Goal: Transaction & Acquisition: Purchase product/service

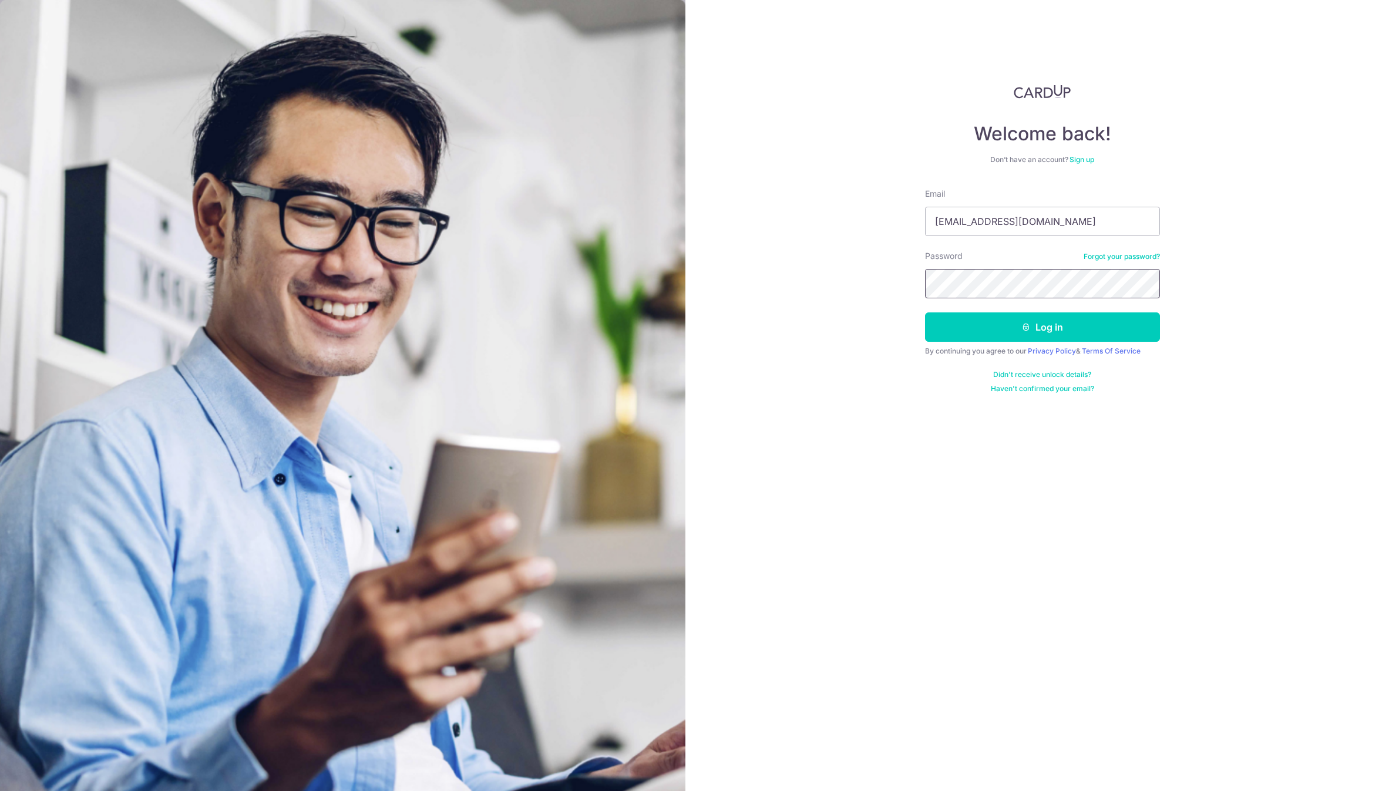
click at [925, 312] on button "Log in" at bounding box center [1042, 326] width 235 height 29
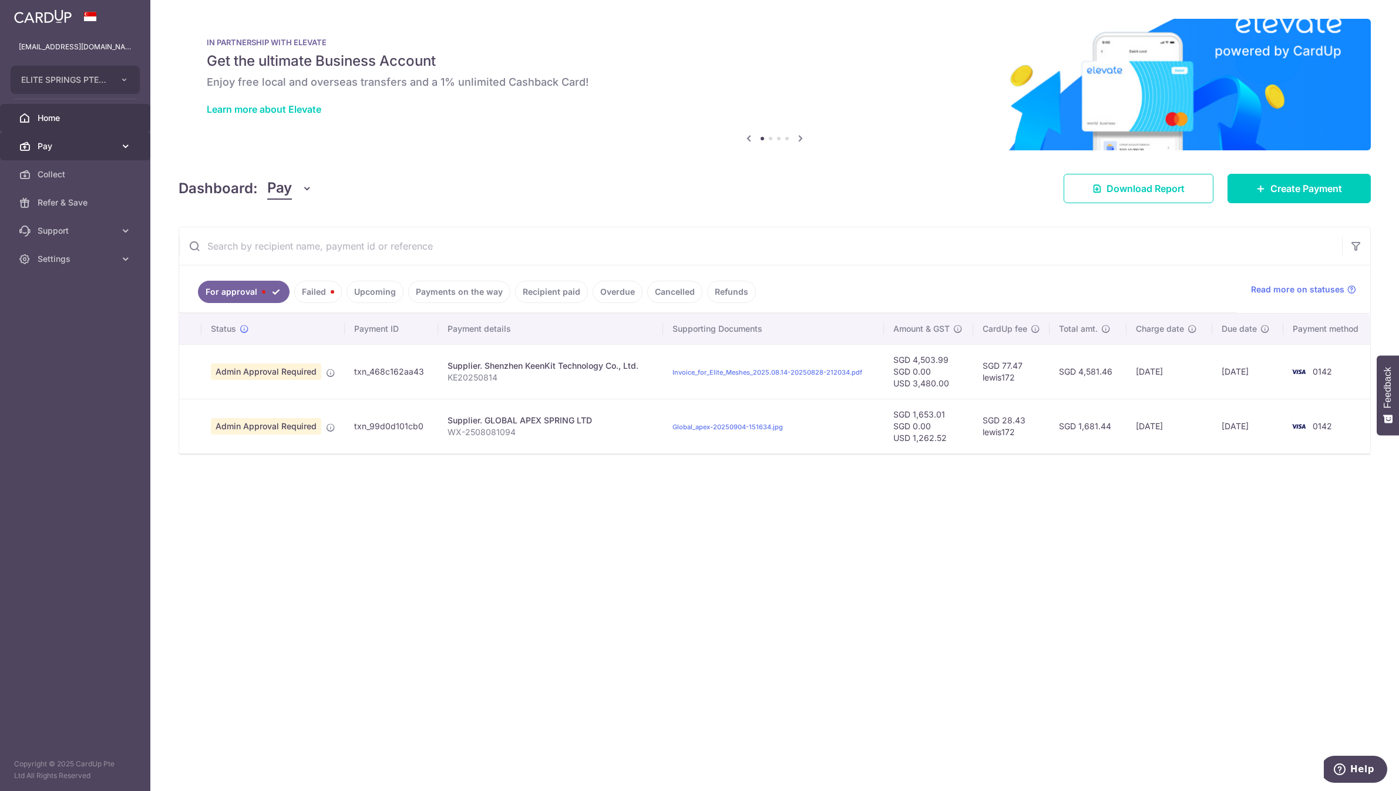
click at [104, 146] on span "Pay" at bounding box center [77, 146] width 78 height 12
click at [99, 163] on link "Payments" at bounding box center [75, 174] width 150 height 28
click at [380, 431] on td "txn_99d0d101cb0" at bounding box center [391, 426] width 93 height 55
copy td "txn_99d0d101cb0"
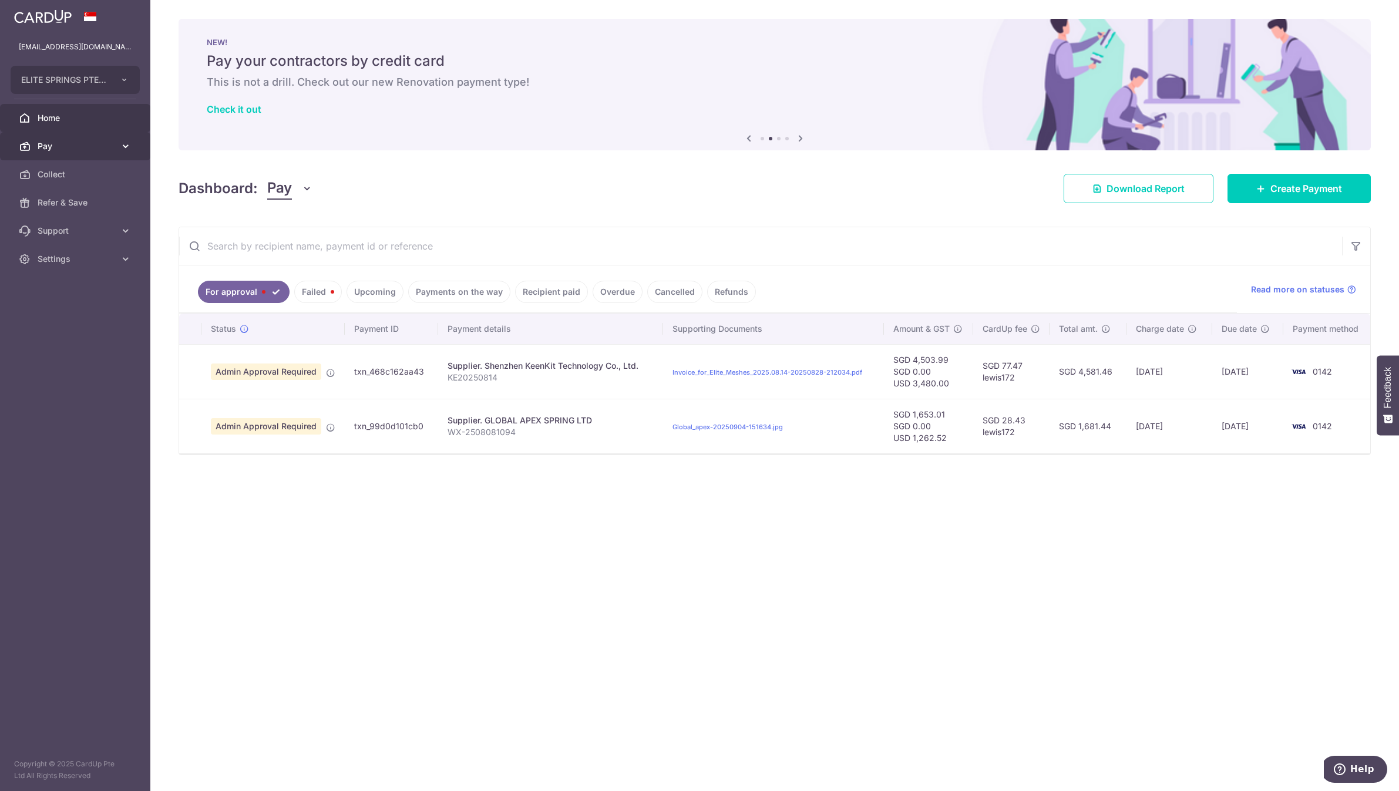
click at [100, 143] on span "Pay" at bounding box center [77, 146] width 78 height 12
click at [117, 180] on link "Payments" at bounding box center [75, 174] width 150 height 28
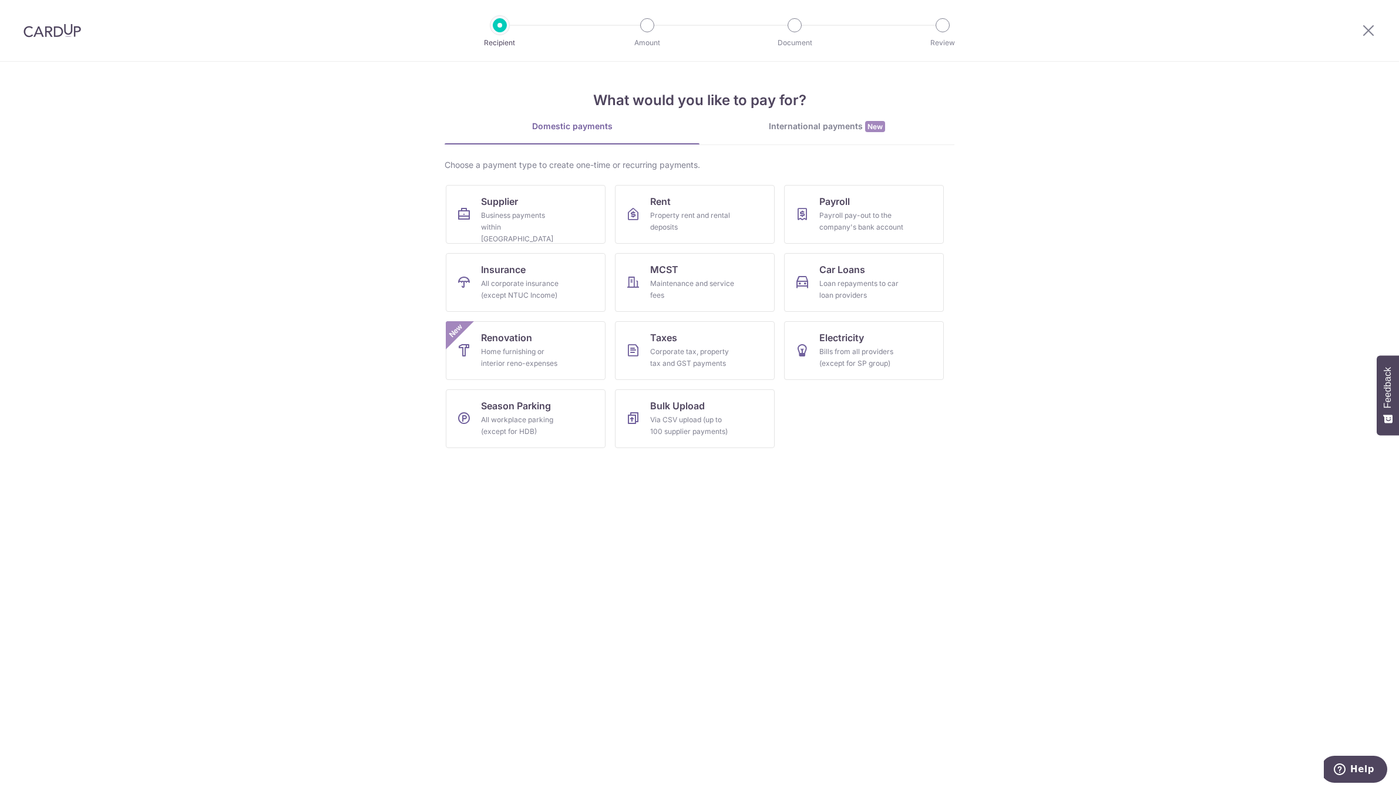
click at [829, 115] on div "What would you like to pay for? Domestic payments International payments New Ch…" at bounding box center [700, 260] width 510 height 396
click at [821, 129] on div "International payments New" at bounding box center [827, 126] width 255 height 12
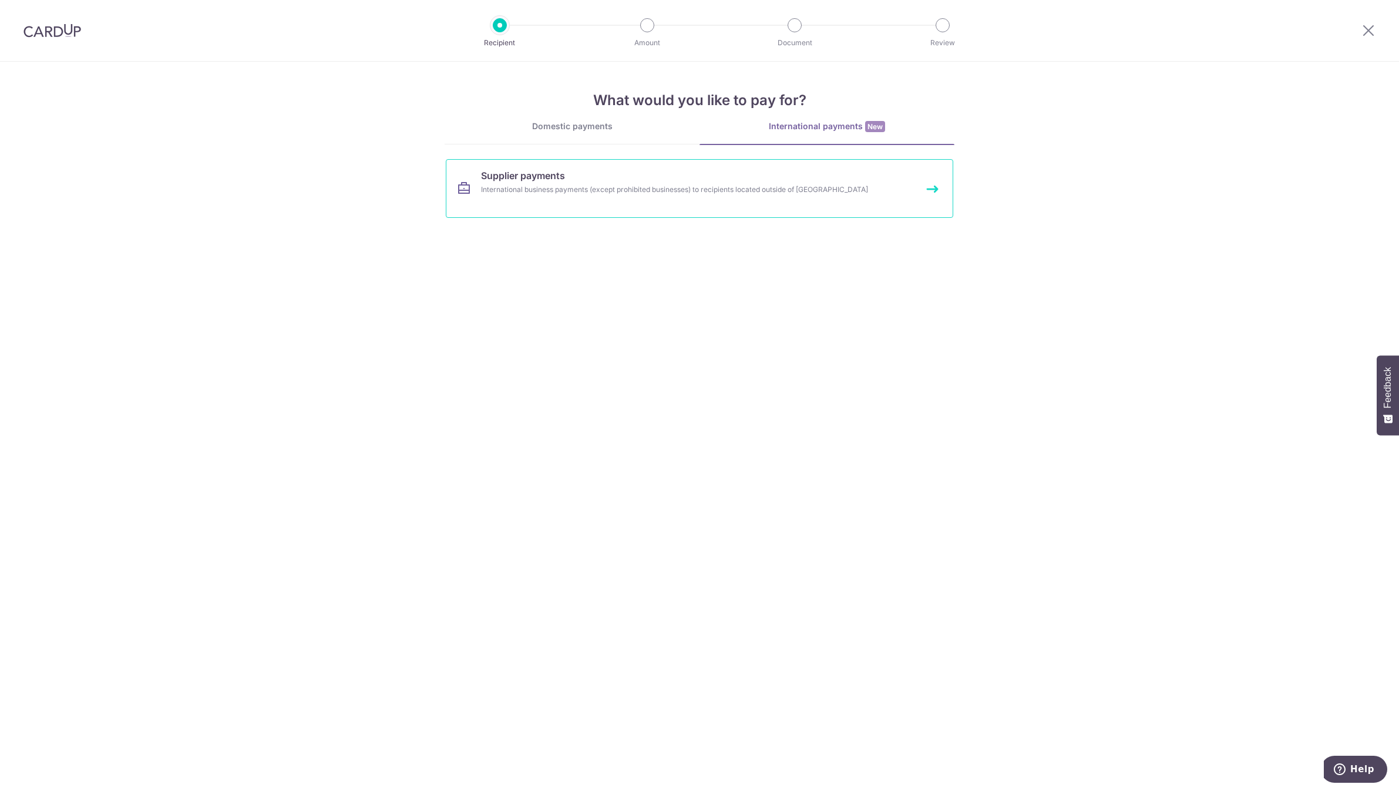
click at [655, 202] on link "Supplier payments International business payments (except prohibited businesses…" at bounding box center [700, 188] width 508 height 59
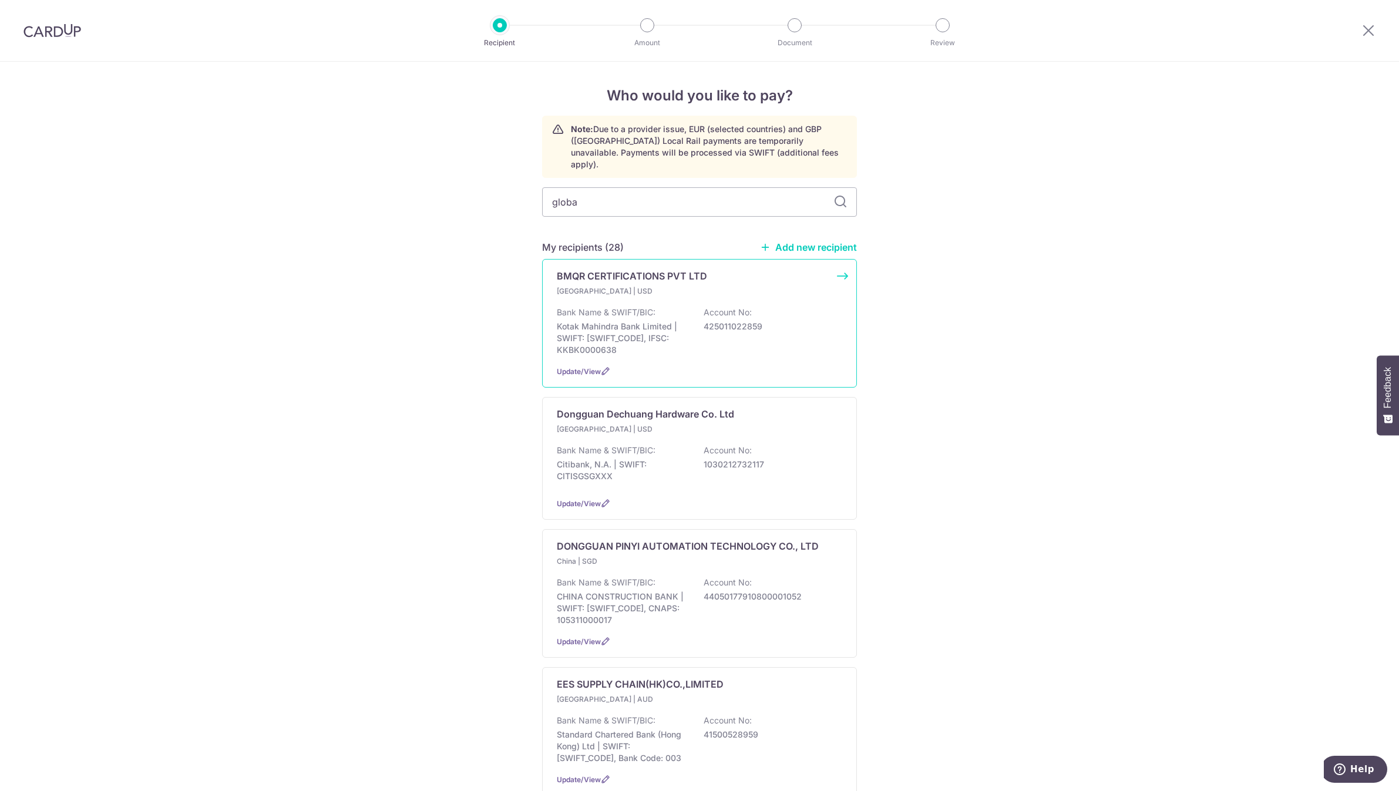
type input "global"
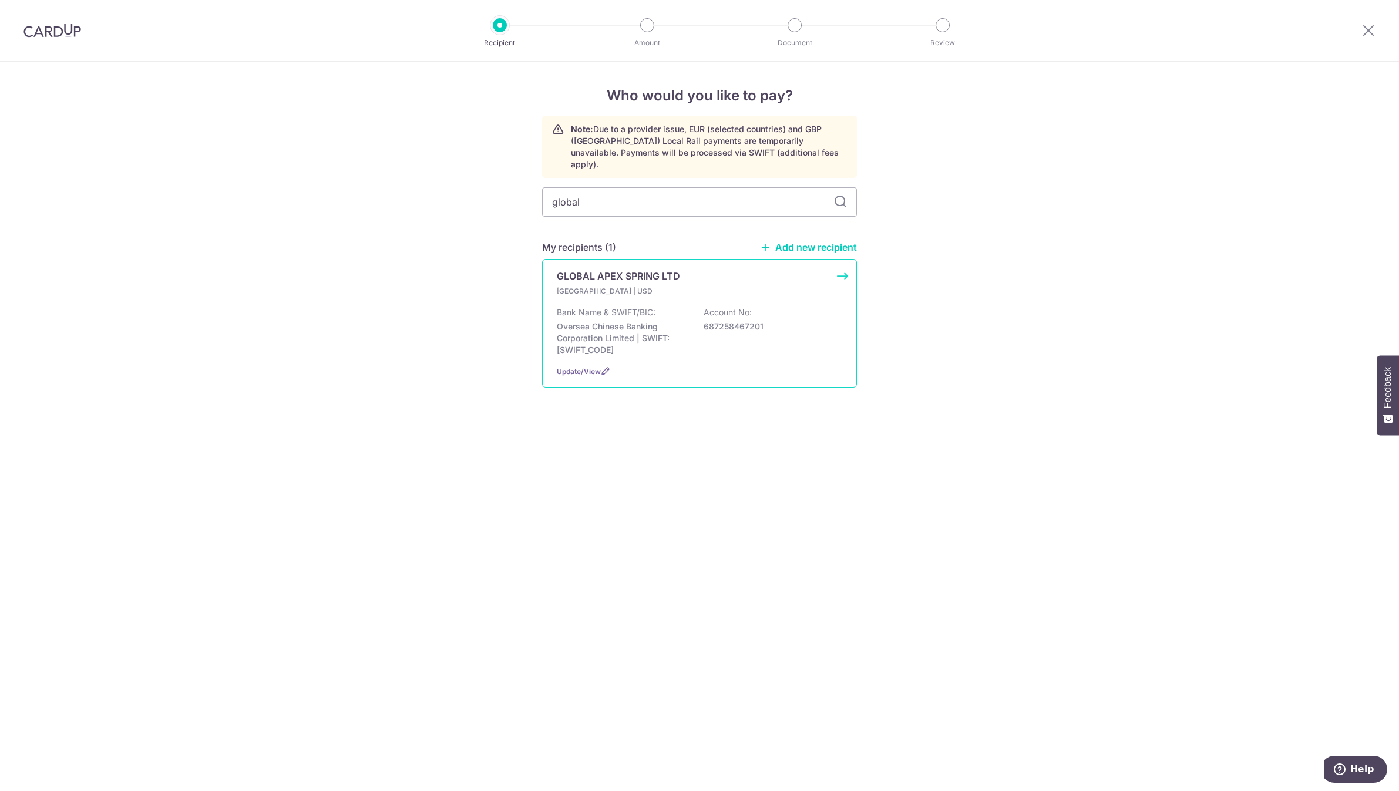
click at [727, 285] on div "[GEOGRAPHIC_DATA] | USD" at bounding box center [699, 291] width 285 height 12
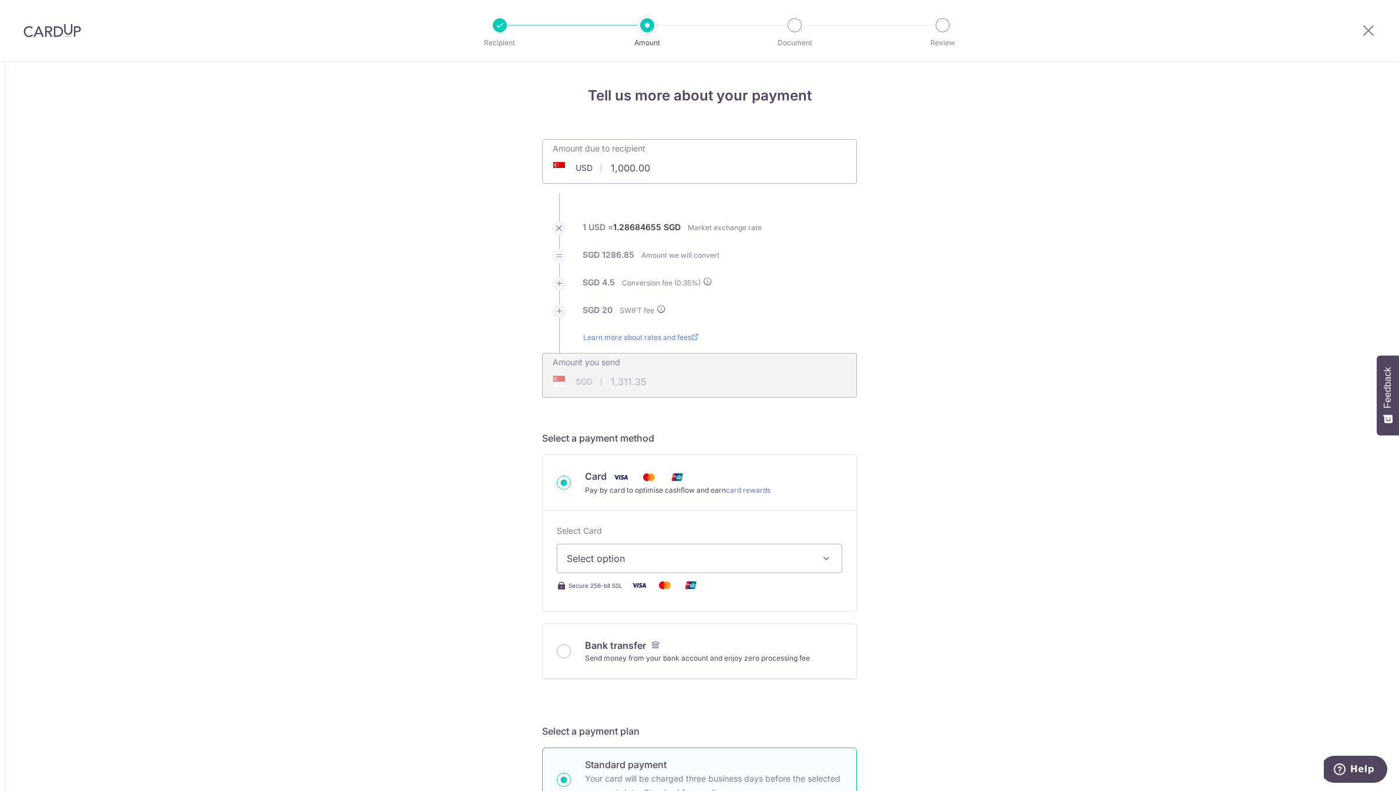
drag, startPoint x: 688, startPoint y: 167, endPoint x: 567, endPoint y: 156, distance: 122.0
click at [567, 156] on input "1,000.00" at bounding box center [634, 167] width 182 height 27
type input "1,000.00"
type input "1,311.36"
drag, startPoint x: 673, startPoint y: 171, endPoint x: 557, endPoint y: 178, distance: 115.9
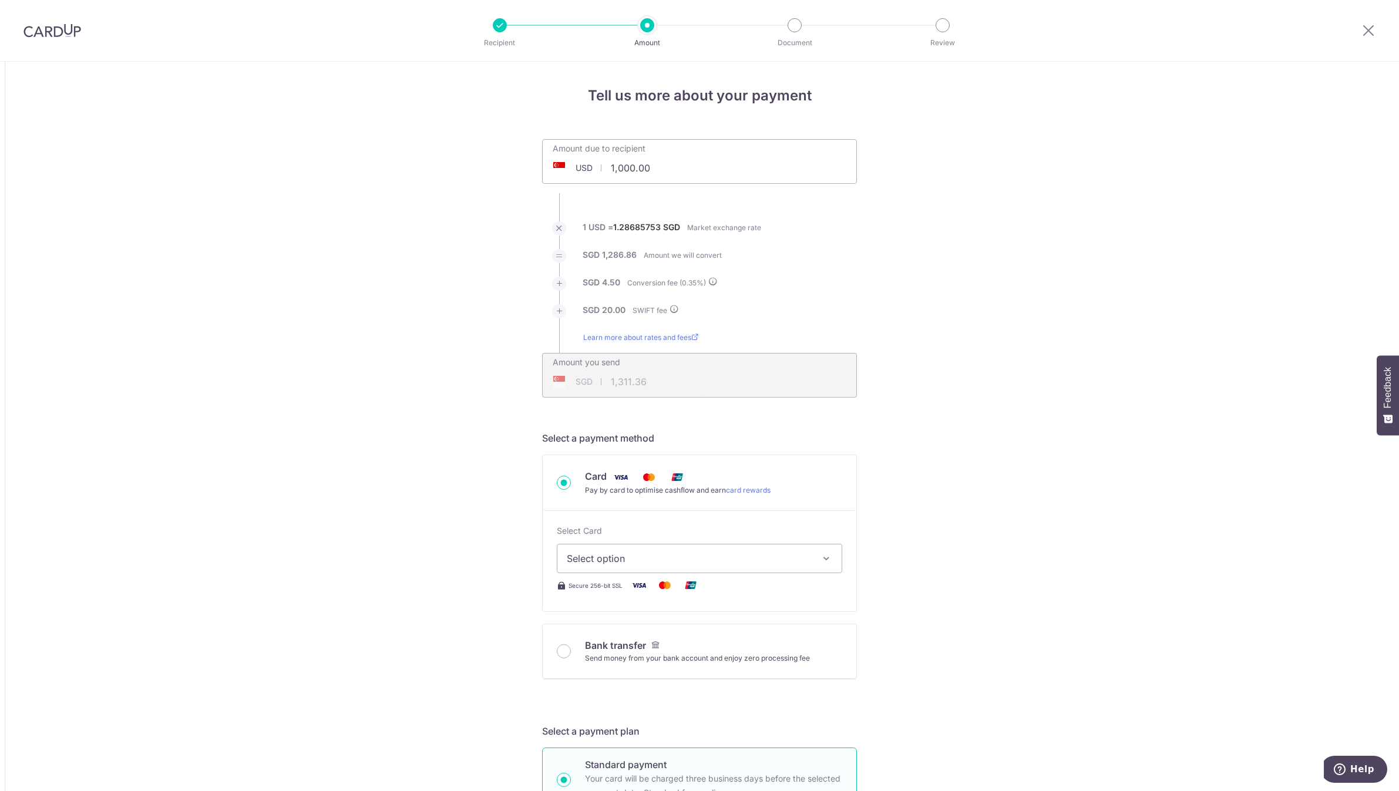
click at [557, 178] on input "1,000.00" at bounding box center [634, 167] width 182 height 27
type input "12,796.04"
type input "16,544.26"
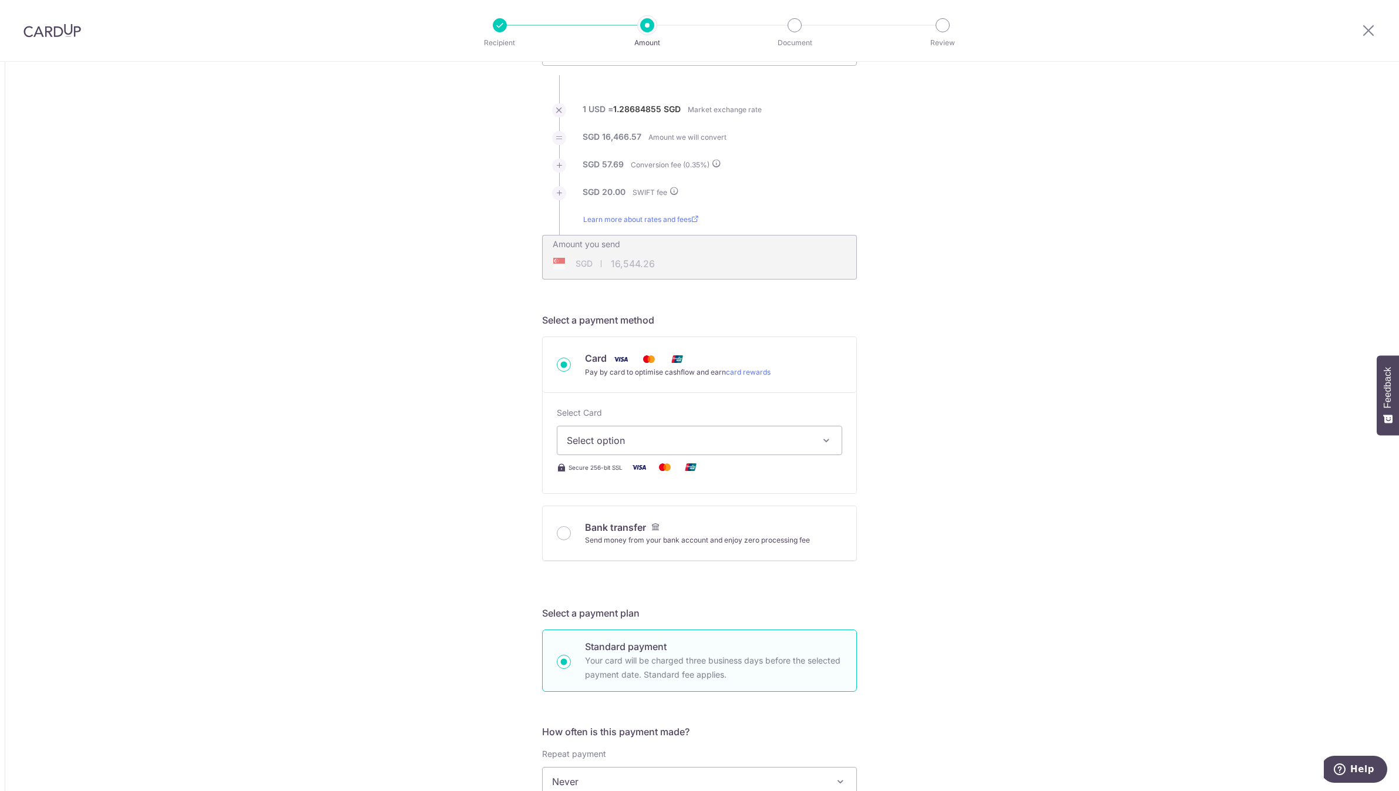
click at [666, 449] on button "Select option" at bounding box center [699, 440] width 285 height 29
click at [643, 519] on span "**** 0142" at bounding box center [699, 524] width 265 height 14
type input "12,796.04"
type input "16,544.60"
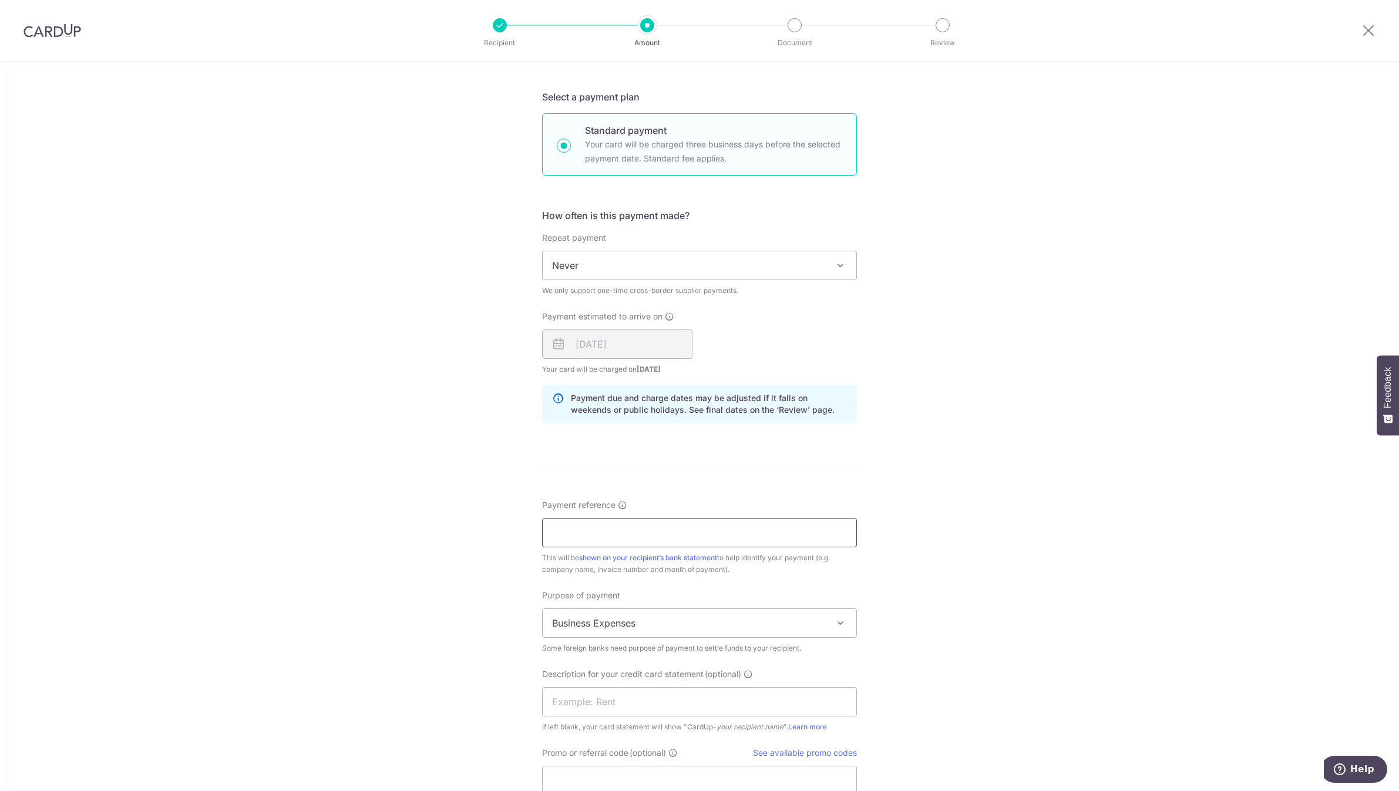
scroll to position [685, 0]
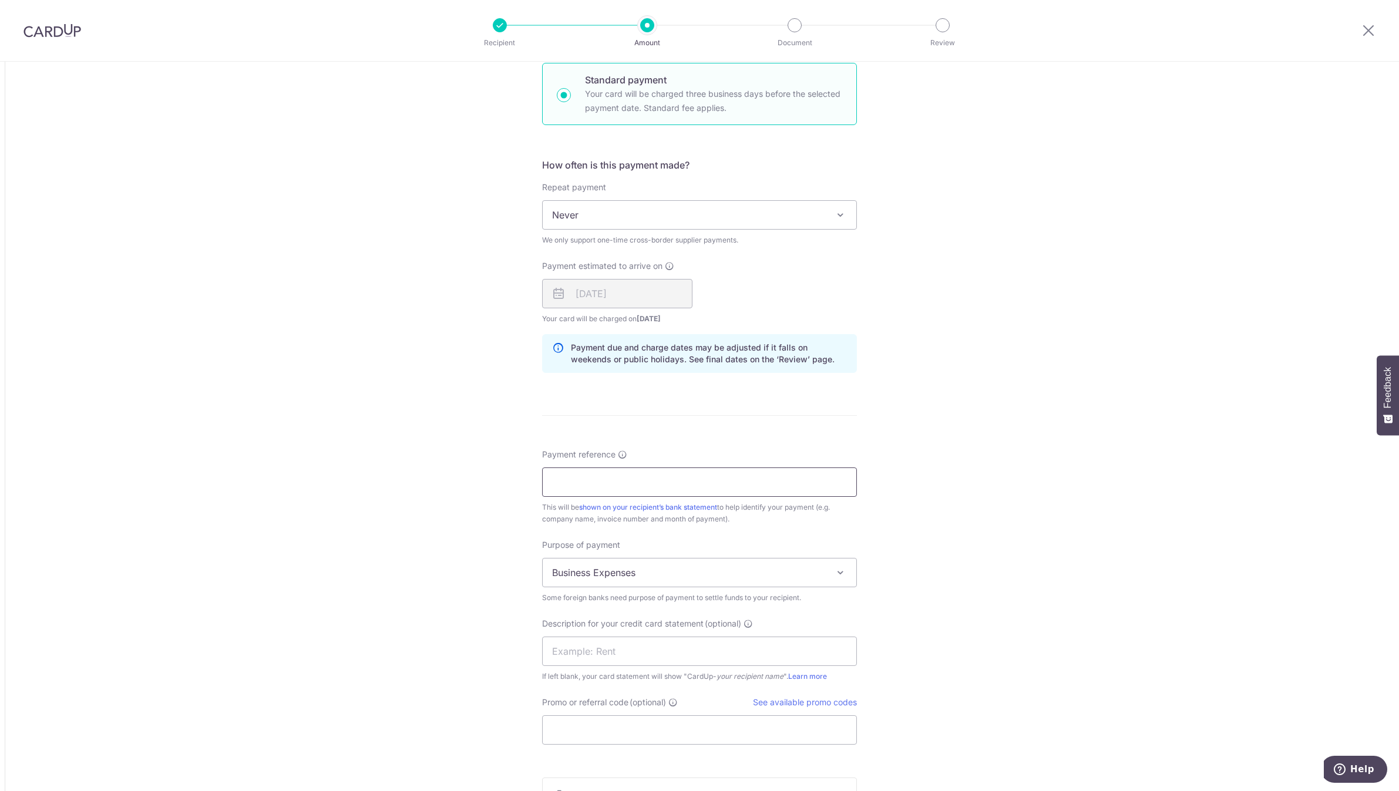
click at [633, 489] on input "Payment reference" at bounding box center [699, 482] width 315 height 29
type input "06250853 07020883 06140851 08081094"
click at [640, 636] on div "Description for your credit card statement (optional) If left blank, your card …" at bounding box center [699, 650] width 315 height 65
click at [634, 651] on input "text" at bounding box center [699, 651] width 315 height 29
type input "GLOBAL JUN AUG"
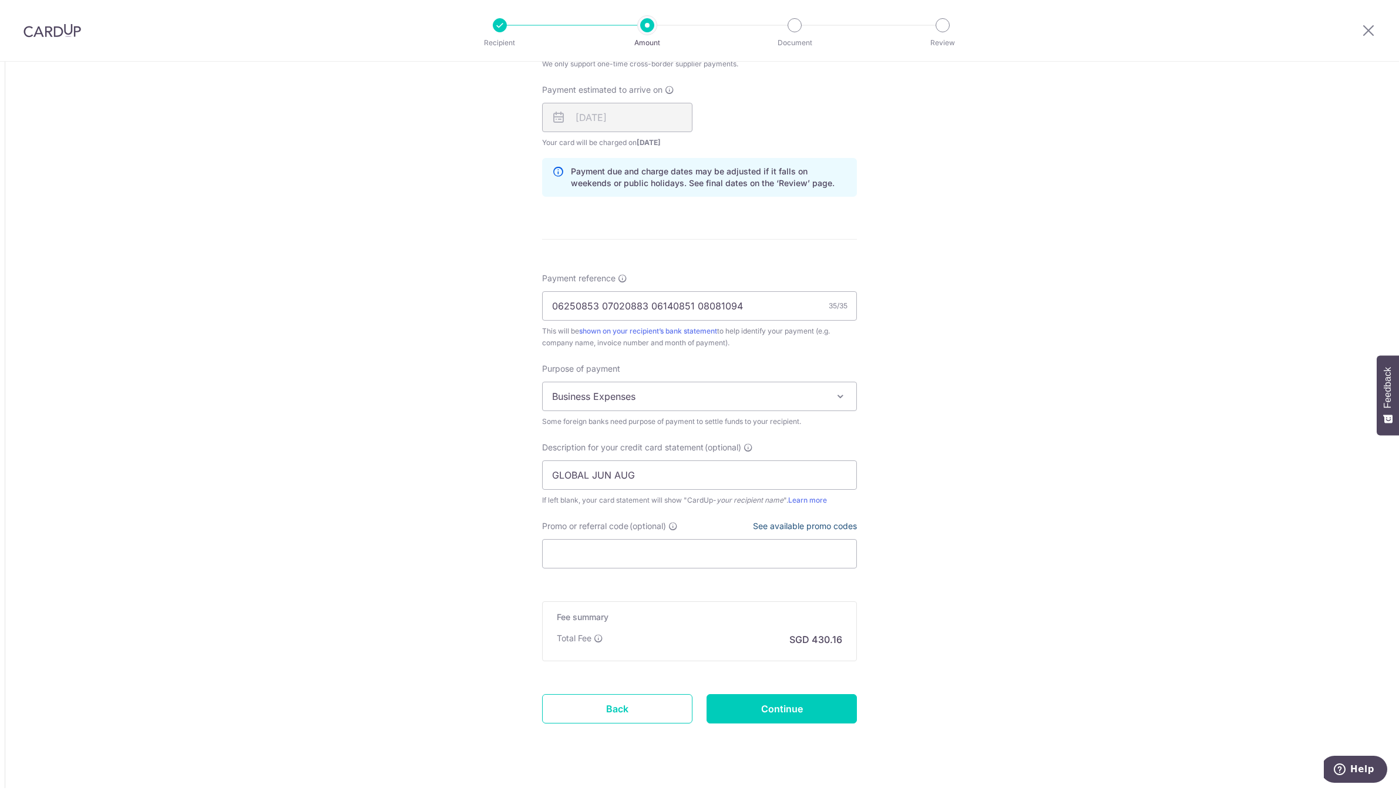
scroll to position [881, 0]
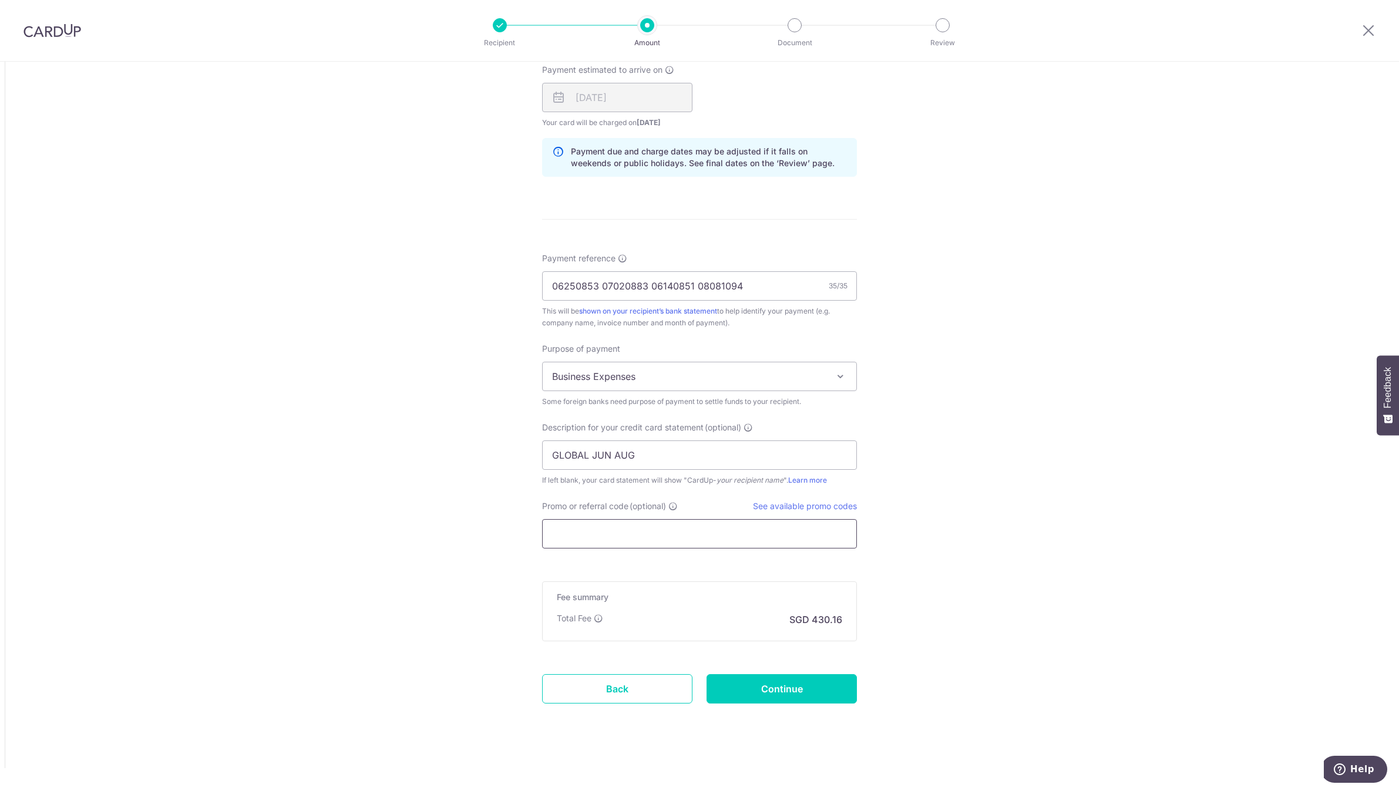
click at [632, 545] on input "Promo or referral code (optional)" at bounding box center [699, 533] width 315 height 29
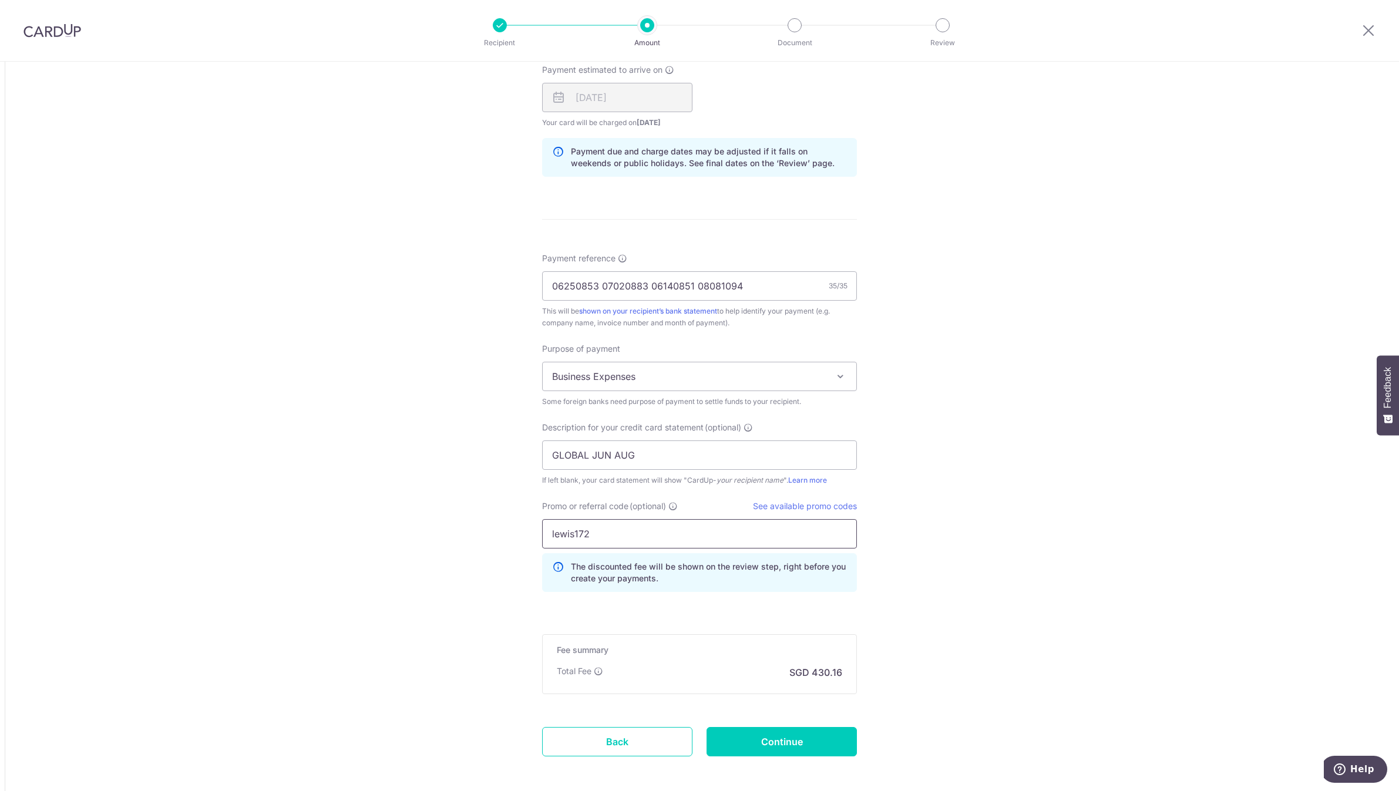
type input "lewis172"
click at [810, 748] on input "Continue" at bounding box center [782, 741] width 150 height 29
type input "Create Schedule"
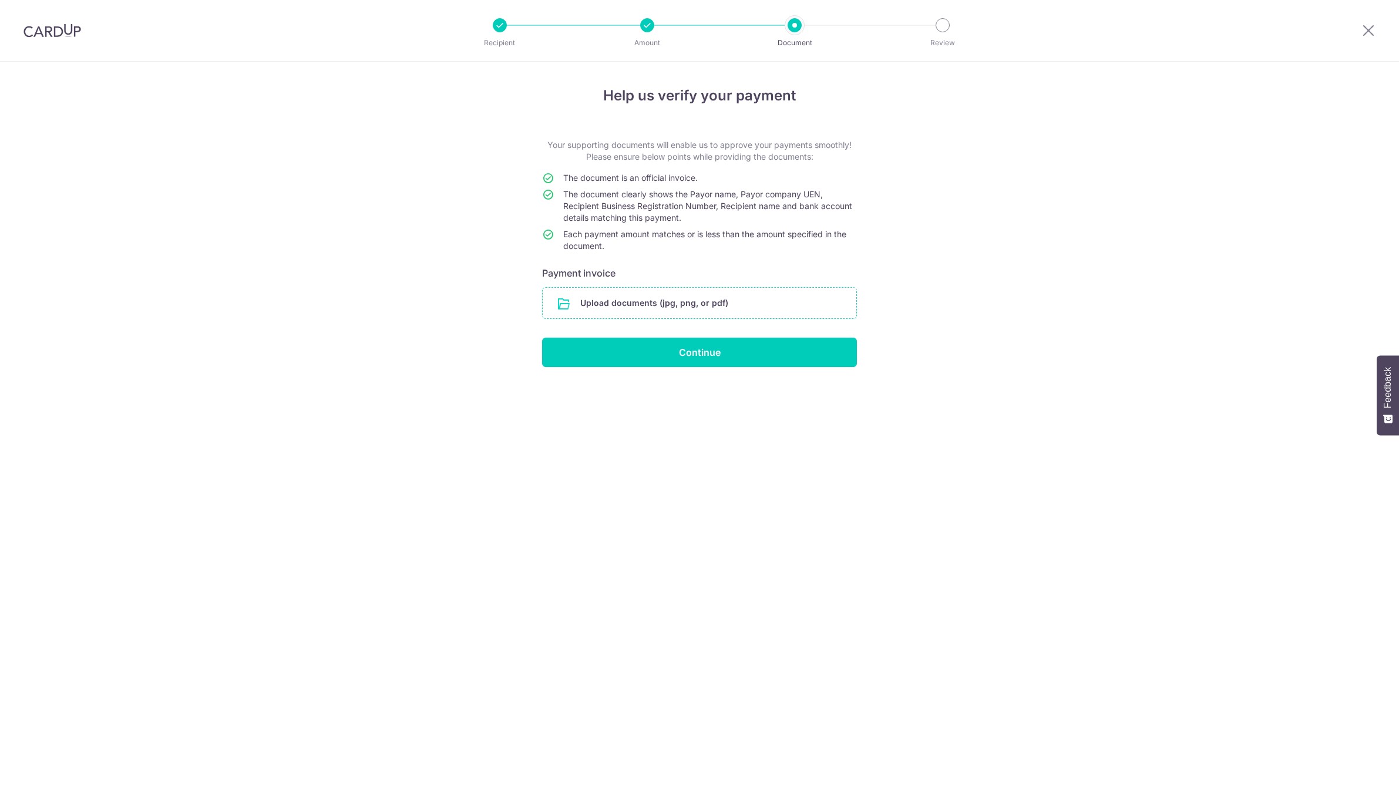
click at [680, 295] on input "file" at bounding box center [700, 303] width 314 height 31
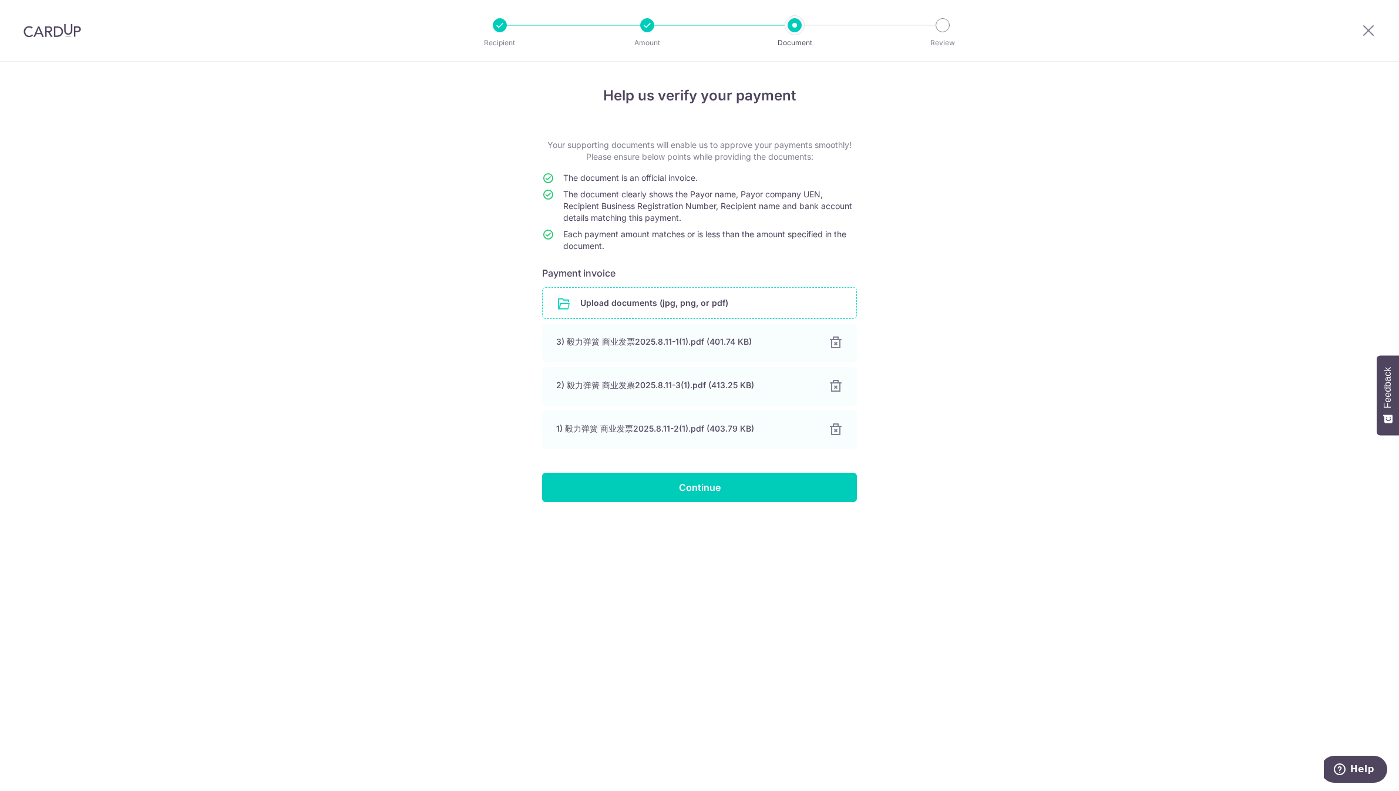
click at [681, 311] on input "file" at bounding box center [700, 303] width 314 height 31
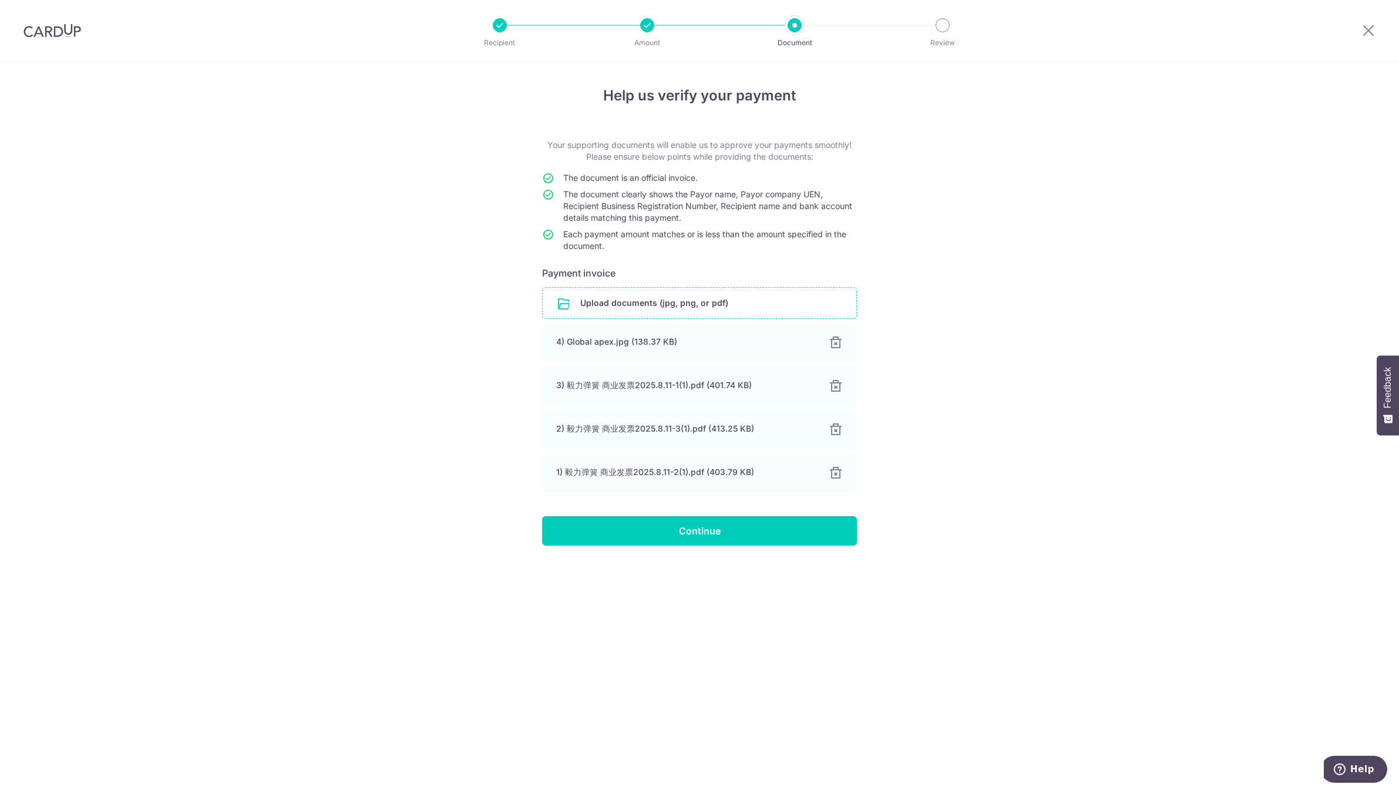
click at [788, 293] on input "file" at bounding box center [700, 303] width 314 height 31
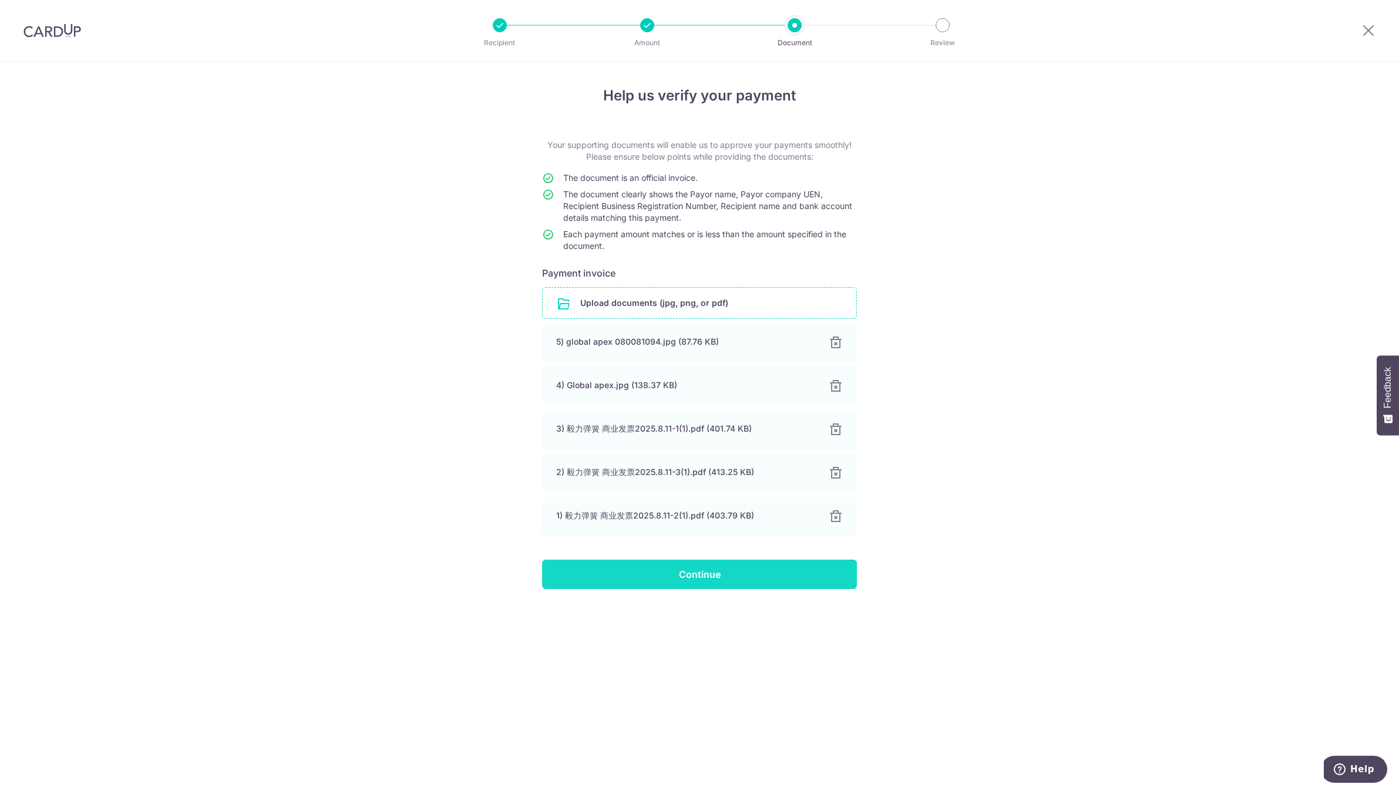
click at [701, 583] on input "Continue" at bounding box center [699, 574] width 315 height 29
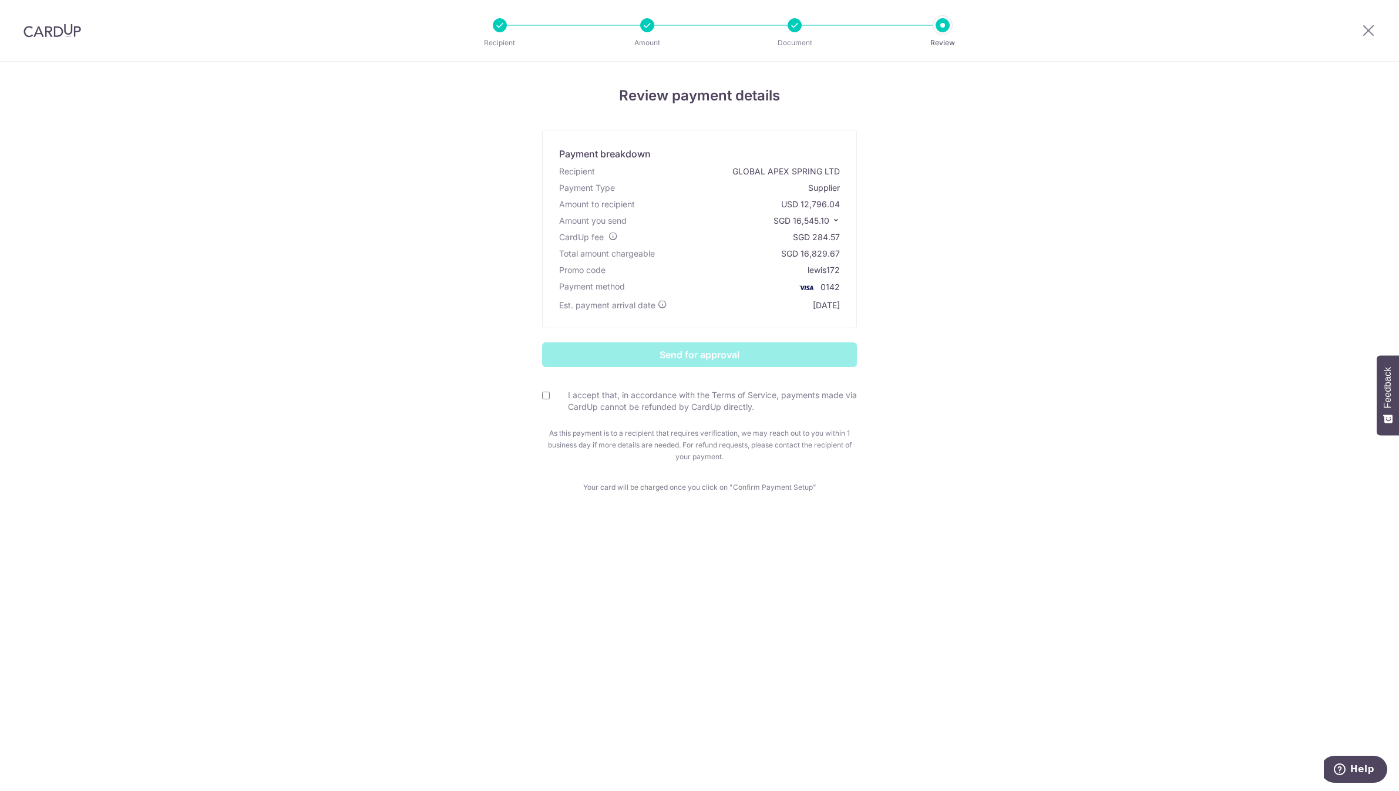
click at [554, 396] on div "I accept that, in accordance with the Terms of Service, payments made via CardU…" at bounding box center [699, 401] width 315 height 24
click at [545, 396] on input "I accept that, in accordance with the Terms of Service, payments made via CardU…" at bounding box center [546, 396] width 8 height 8
checkbox input "true"
click at [633, 357] on input "Send for approval" at bounding box center [699, 354] width 315 height 25
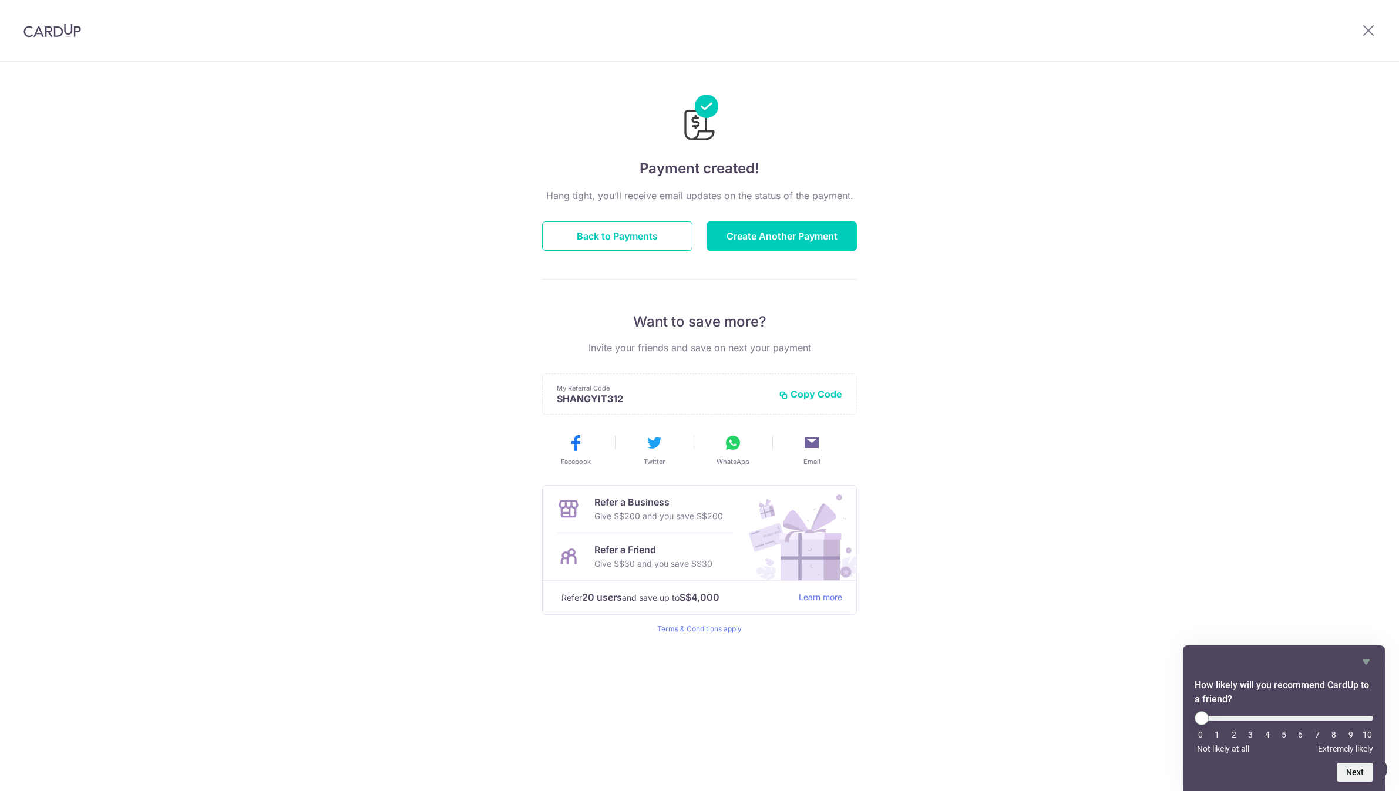
click at [668, 251] on div "Hang tight, you’ll receive email updates on the status of the payment. Back to …" at bounding box center [699, 411] width 315 height 445
click at [658, 243] on button "Back to Payments" at bounding box center [617, 235] width 150 height 29
